Goal: Task Accomplishment & Management: Use online tool/utility

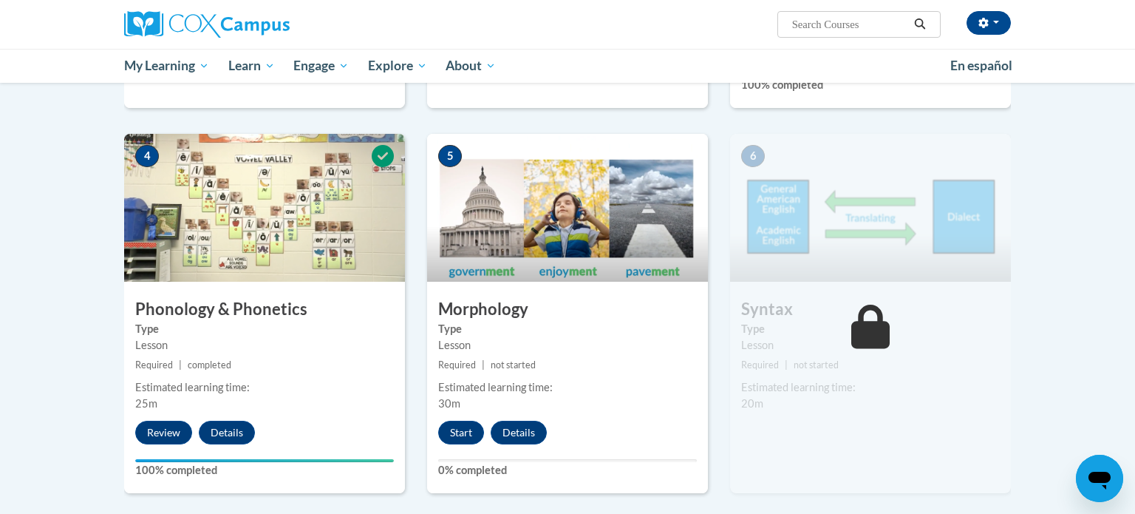
scroll to position [686, 0]
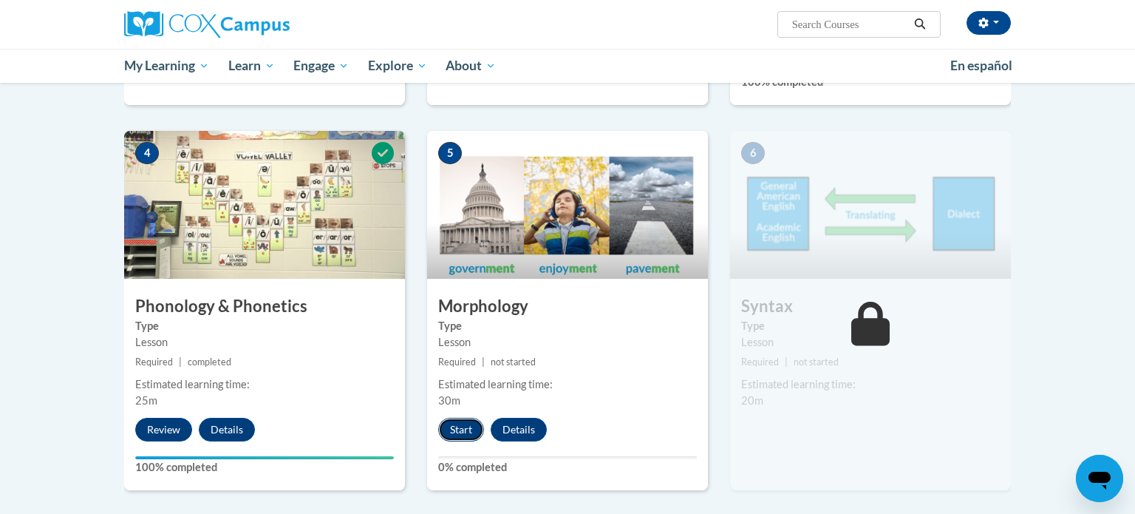
click at [468, 425] on button "Start" at bounding box center [461, 430] width 46 height 24
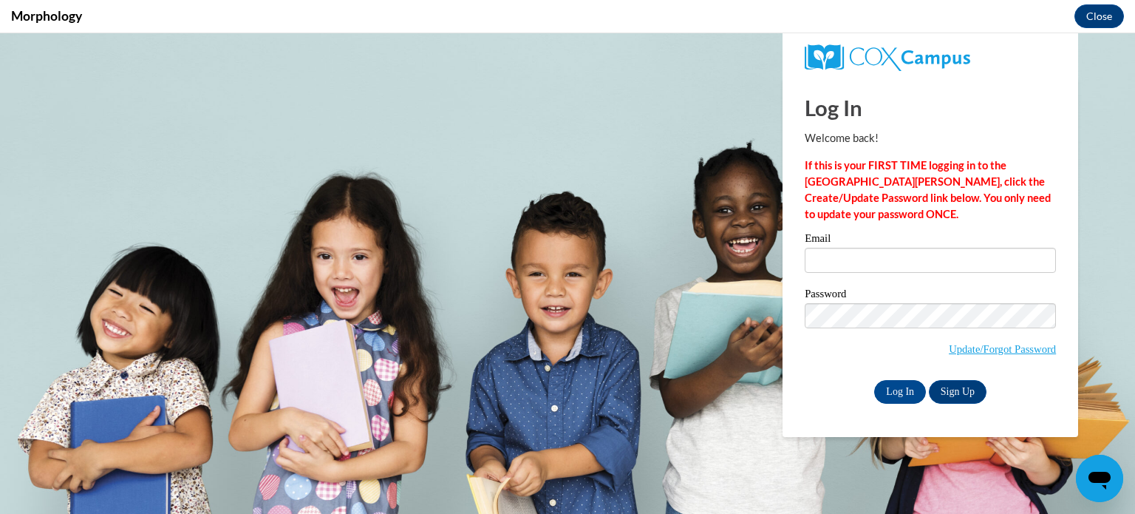
scroll to position [0, 0]
type input "[EMAIL_ADDRESS][DOMAIN_NAME]"
click at [885, 388] on input "Log In" at bounding box center [900, 392] width 52 height 24
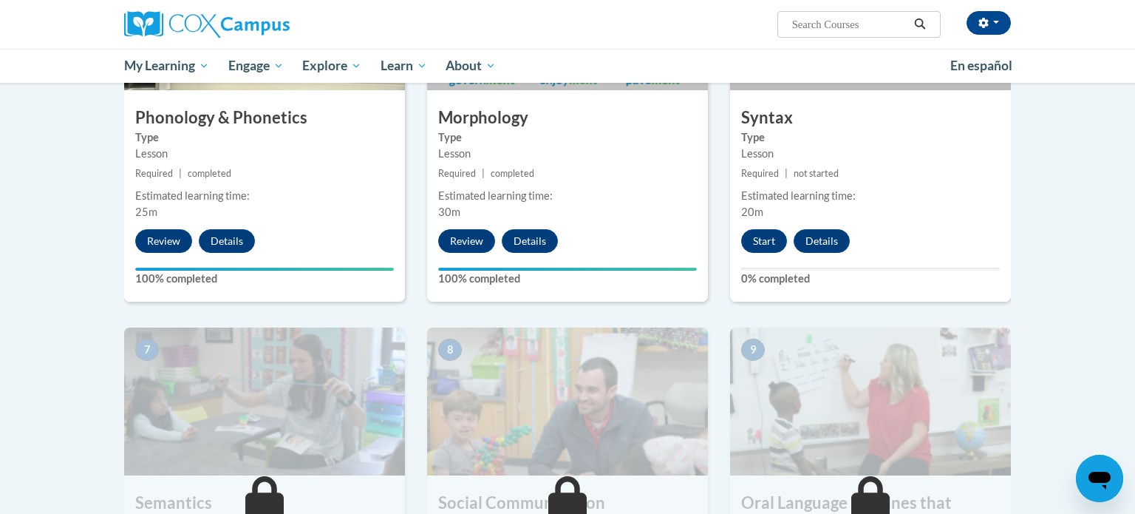
scroll to position [874, 0]
